Goal: Task Accomplishment & Management: Manage account settings

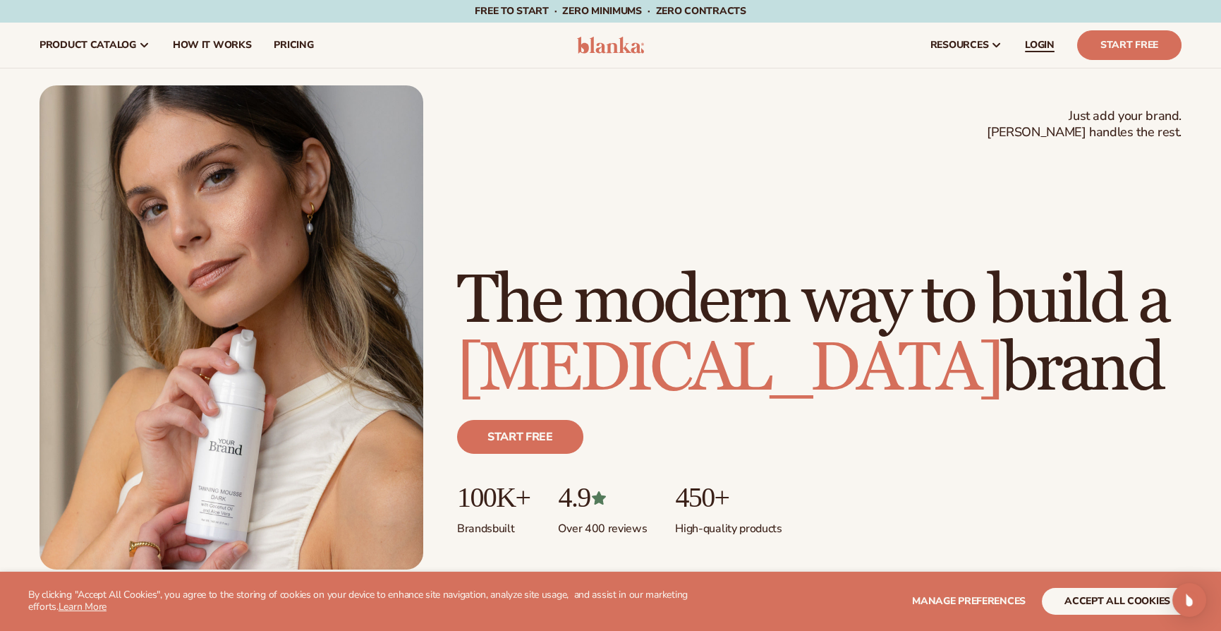
click at [657, 43] on span "LOGIN" at bounding box center [1040, 45] width 30 height 11
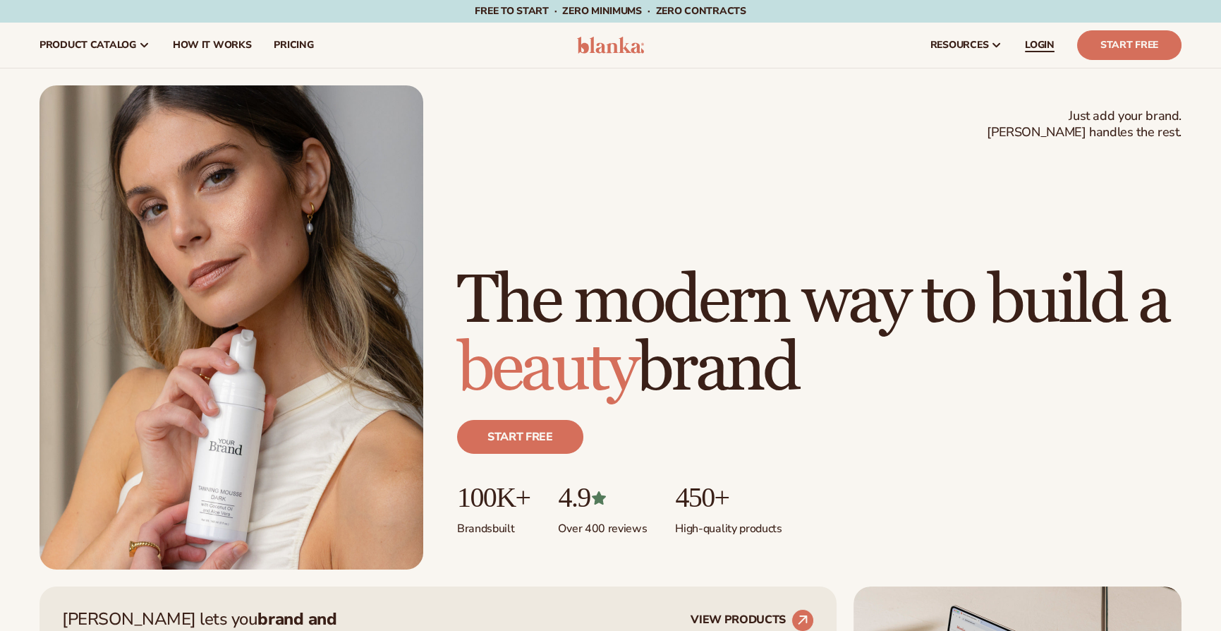
click at [1043, 47] on span "LOGIN" at bounding box center [1040, 45] width 30 height 11
